Goal: Transaction & Acquisition: Purchase product/service

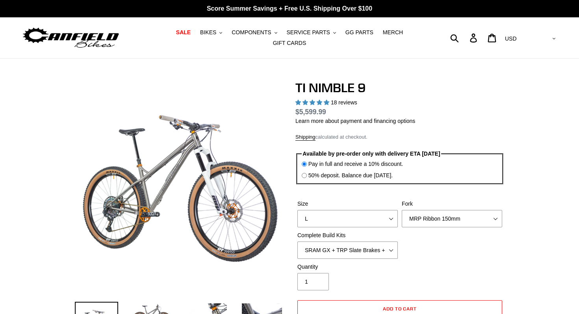
select select "highest-rating"
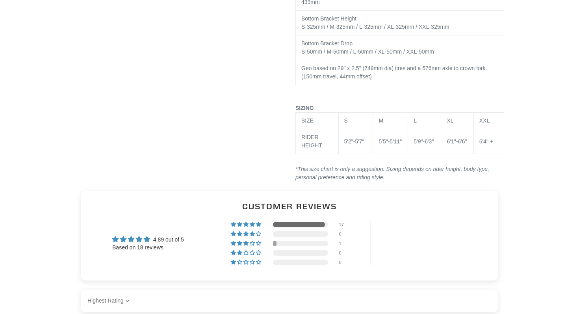
scroll to position [1740, 0]
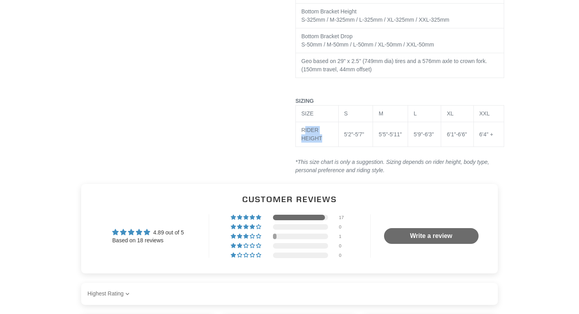
drag, startPoint x: 303, startPoint y: 126, endPoint x: 359, endPoint y: 147, distance: 58.7
click at [359, 147] on div "SIZE S M L XL XXL RIDER HEIGHT 5'2"-5'7" 5'5"-5'11" 5'9"-6'3" 6'1"-6'6" 6'4" +" at bounding box center [400, 131] width 209 height 53
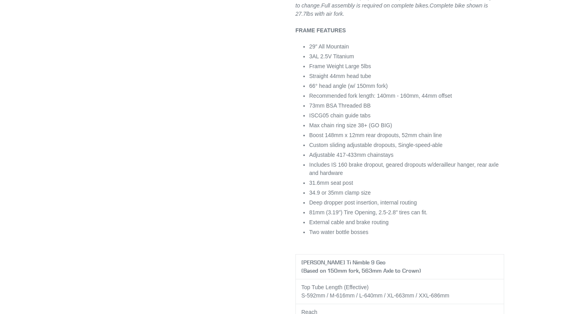
scroll to position [1106, 0]
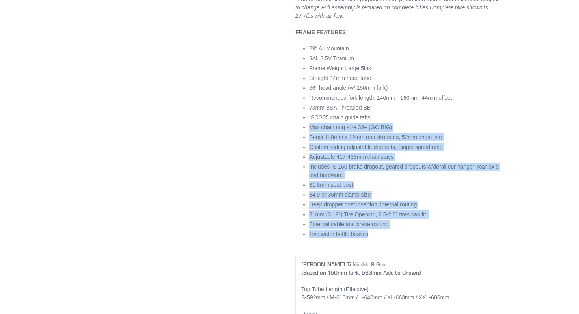
drag, startPoint x: 379, startPoint y: 235, endPoint x: 307, endPoint y: 117, distance: 138.1
click at [307, 117] on div "29" WHEELS // HARDTAIL // 150MM FRONT The [PERSON_NAME] Ti Nimble 9 is the evol…" at bounding box center [400, 30] width 209 height 1556
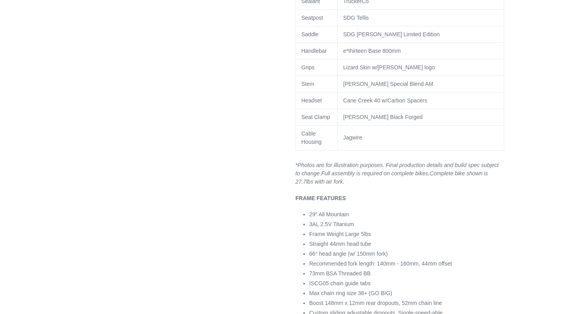
scroll to position [937, 0]
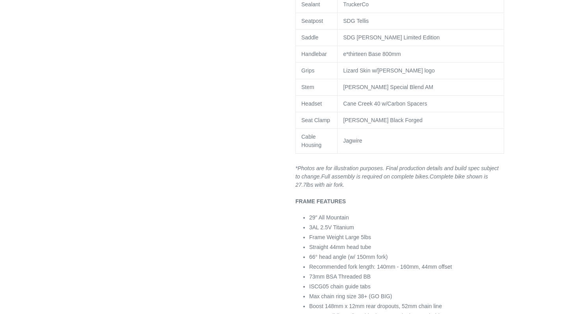
drag, startPoint x: 385, startPoint y: 187, endPoint x: 303, endPoint y: 169, distance: 83.9
click at [303, 169] on div "*Photos are for illustration purposes. Final production details and build spec …" at bounding box center [400, 180] width 209 height 33
click at [303, 169] on em "*Photos are for illustration purposes. Final production details and build spec …" at bounding box center [397, 176] width 203 height 23
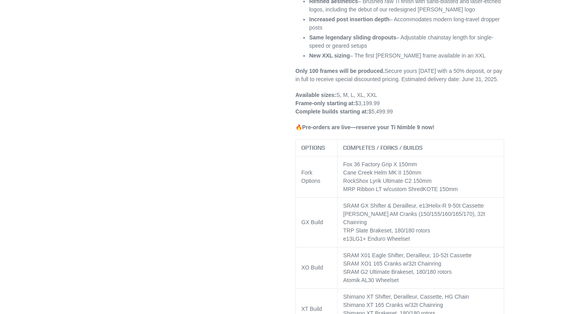
scroll to position [520, 0]
drag, startPoint x: 405, startPoint y: 121, endPoint x: 313, endPoint y: 78, distance: 102.1
click at [313, 78] on p "Only 100 frames will be produced. Secure yours [DATE] with a 50% deposit, or pa…" at bounding box center [400, 76] width 209 height 17
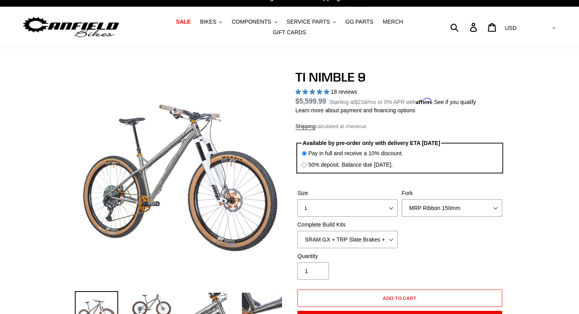
scroll to position [0, 0]
